Goal: Task Accomplishment & Management: Manage account settings

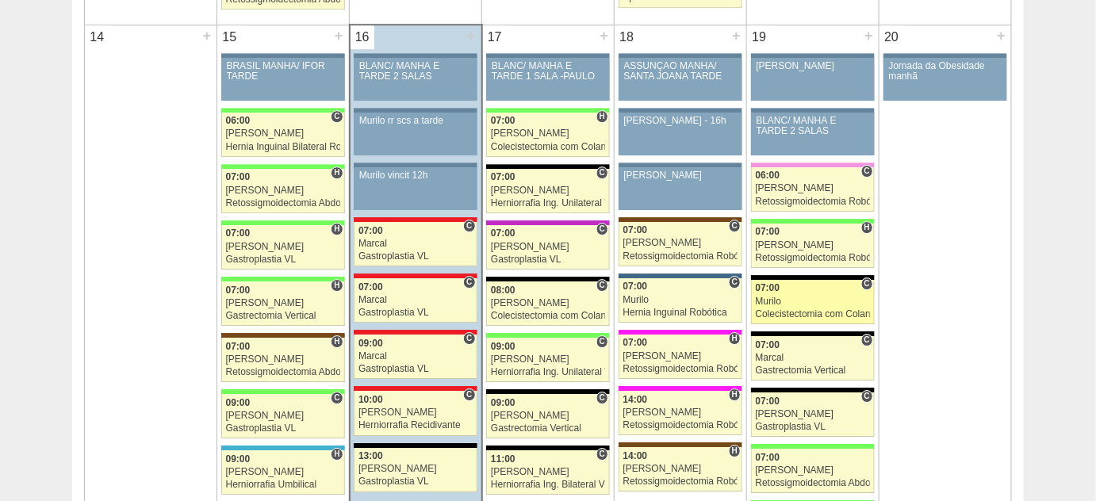
scroll to position [1586, 0]
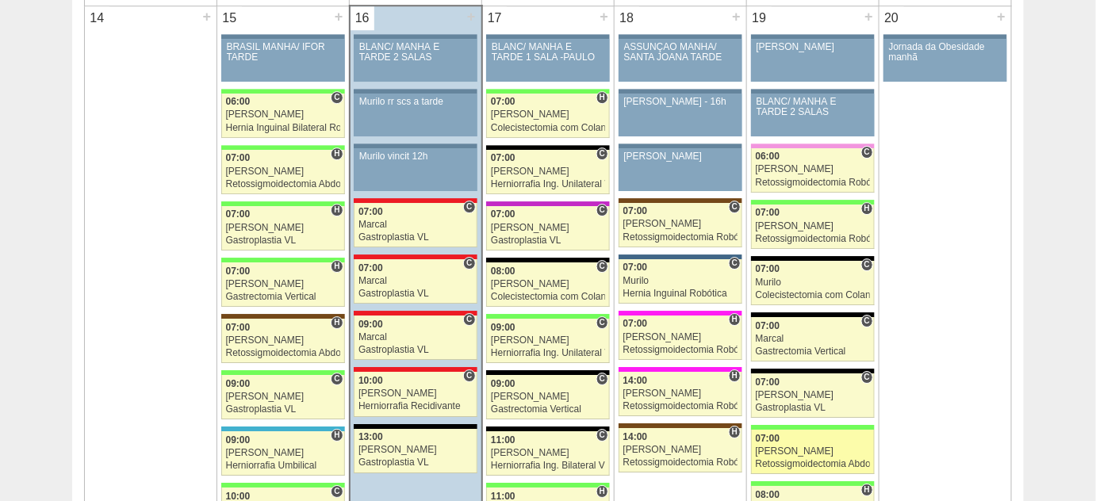
click at [820, 447] on div "[PERSON_NAME]" at bounding box center [813, 452] width 115 height 10
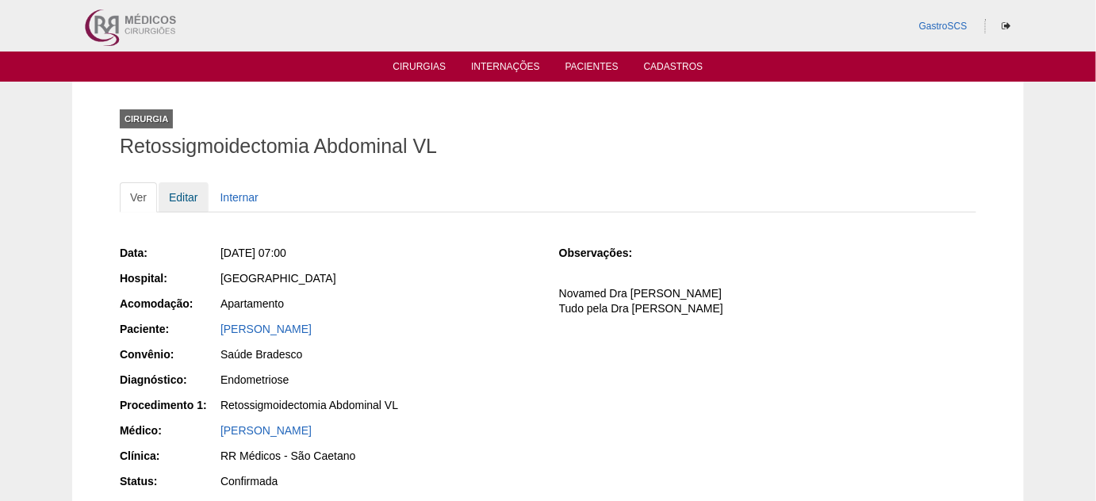
click at [183, 192] on link "Editar" at bounding box center [184, 197] width 50 height 30
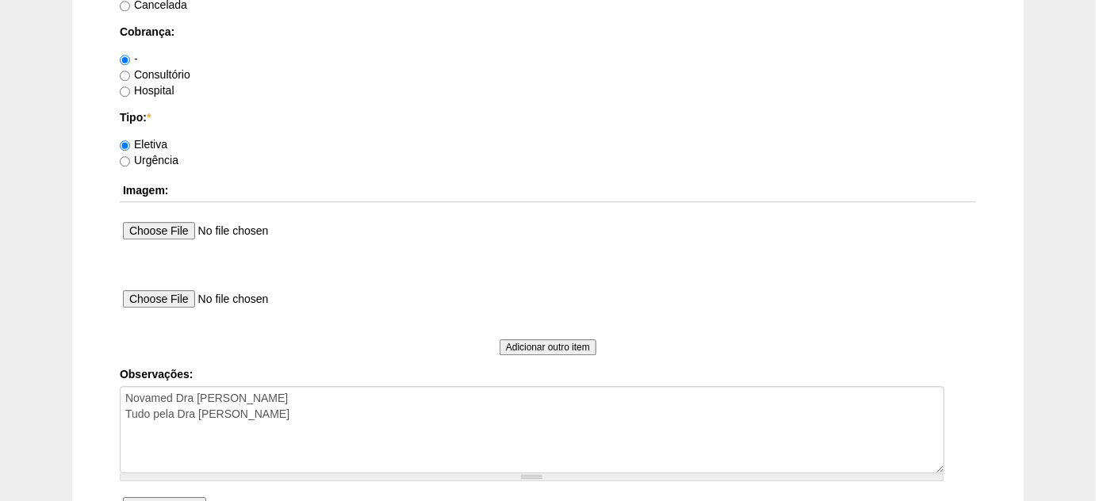
scroll to position [1514, 0]
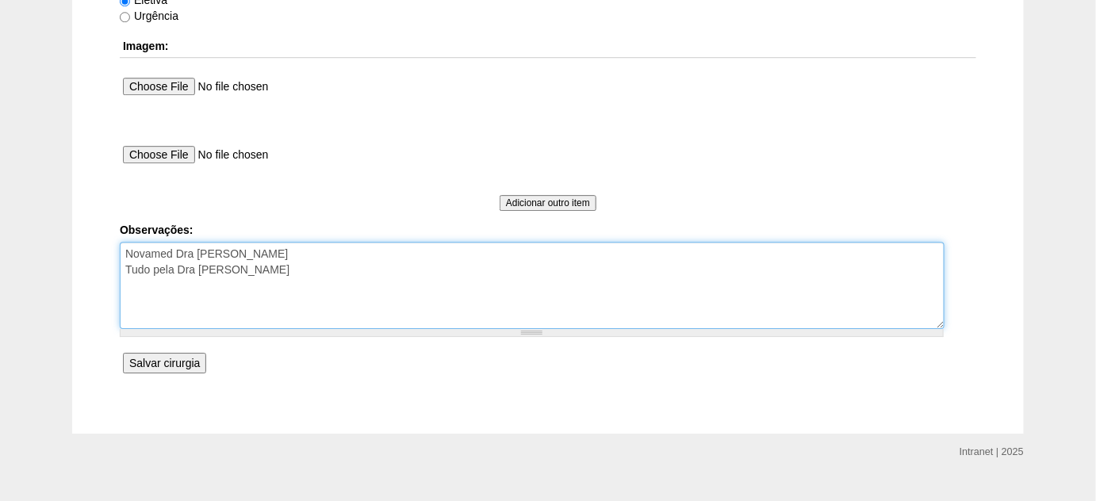
click at [243, 269] on textarea "Novamed Dra Bruna Chedid Tudo pela Dra Bruna" at bounding box center [532, 285] width 825 height 87
type textarea "Novamed Dra Bruna Chedid Tudo pela Dra Bruna - (recebimento pelo Dr Bruno)"
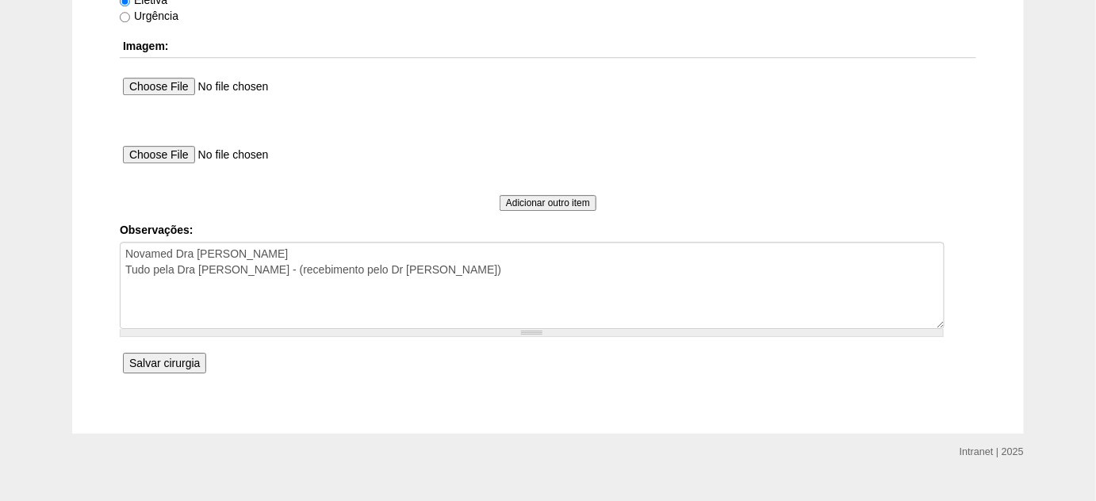
click at [169, 355] on input "Salvar cirurgia" at bounding box center [164, 363] width 83 height 21
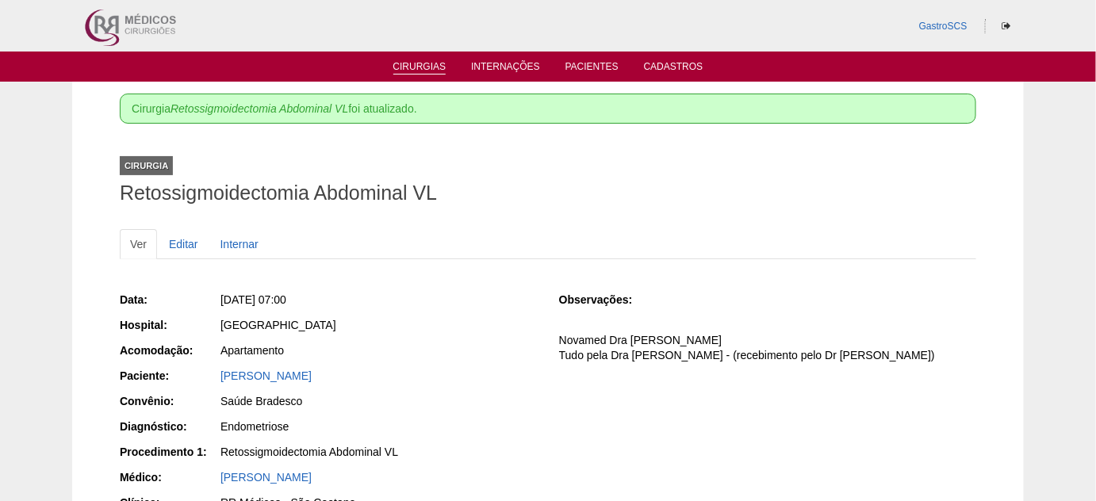
click at [434, 71] on link "Cirurgias" at bounding box center [419, 67] width 53 height 13
